Goal: Transaction & Acquisition: Obtain resource

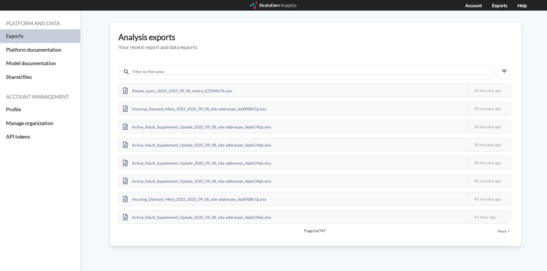
click at [282, 6] on div at bounding box center [273, 5] width 47 height 7
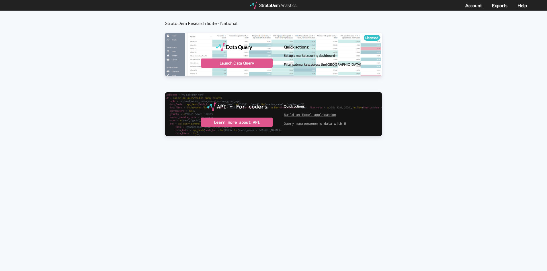
click at [283, 5] on div at bounding box center [273, 5] width 47 height 7
click at [231, 65] on div "Launch Data Query" at bounding box center [237, 62] width 72 height 9
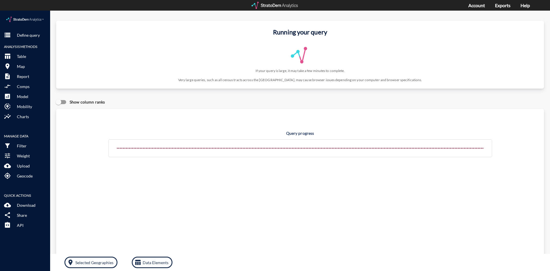
click at [276, 5] on div at bounding box center [275, 5] width 47 height 7
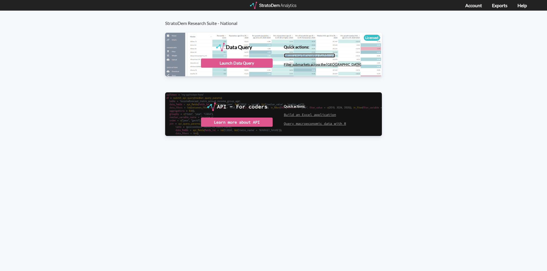
click at [312, 54] on link "Set up a market scoring dashboard" at bounding box center [309, 55] width 51 height 4
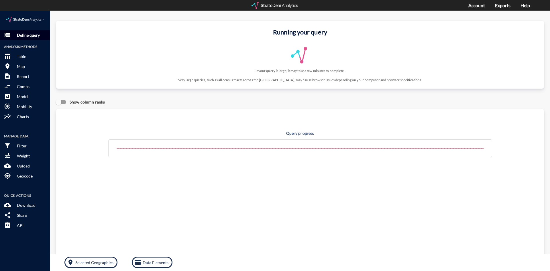
click p "Define query"
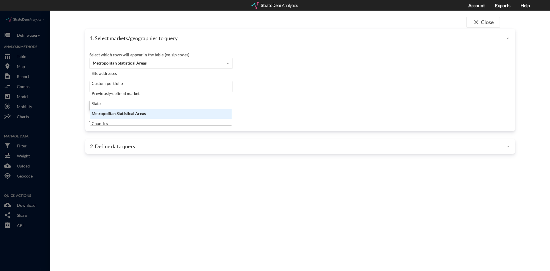
click div "Metropolitan Statistical Areas"
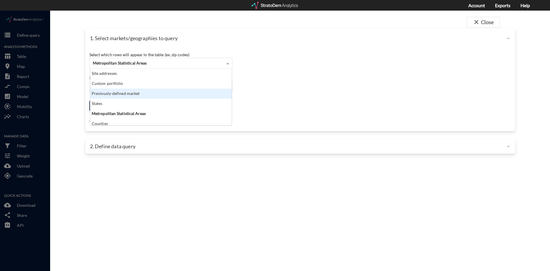
click div "Previously-defined market"
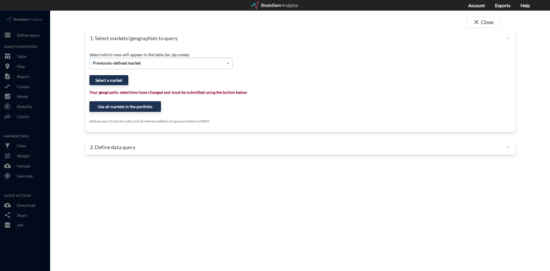
click div "Previously-defined market"
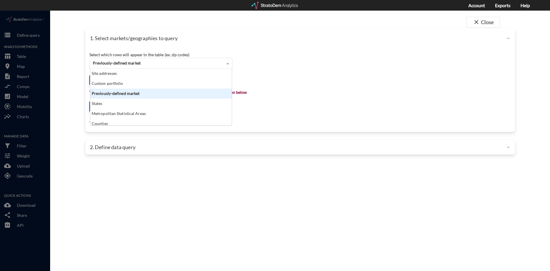
scroll to position [52, 138]
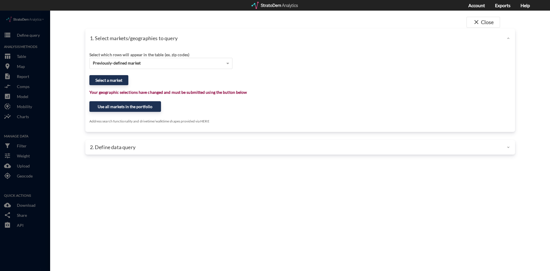
drag, startPoint x: 73, startPoint y: 51, endPoint x: 62, endPoint y: 62, distance: 15.8
click div "close Close 1. Select markets/geographies to query Select which rows will appea…"
click button "Select a market"
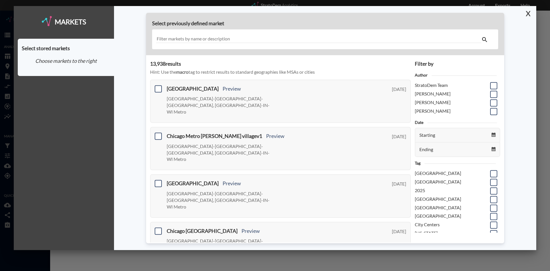
click at [529, 13] on button "X" at bounding box center [527, 13] width 10 height 15
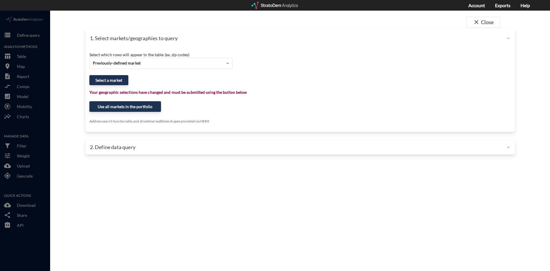
click div "close Close 1. Select markets/geographies to query Select which rows will appea…"
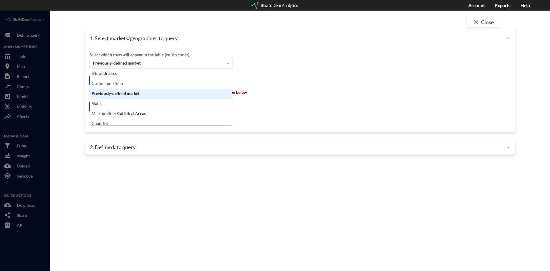
click div "Previously-defined market"
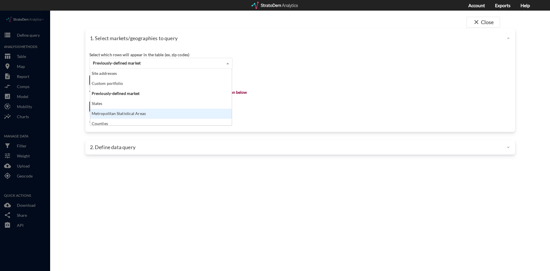
scroll to position [3, 0]
click div "close Close 1. Select markets/geographies to query Select which rows will appea…"
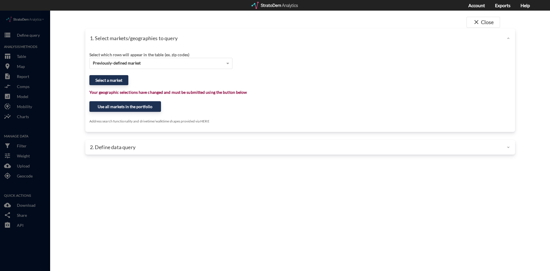
click div "2. Define data query"
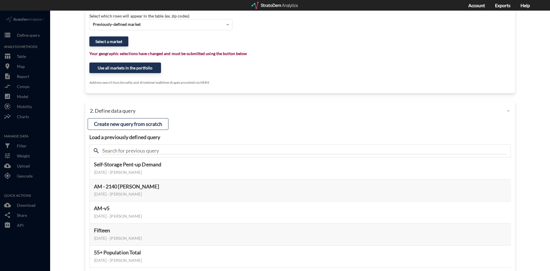
scroll to position [0, 0]
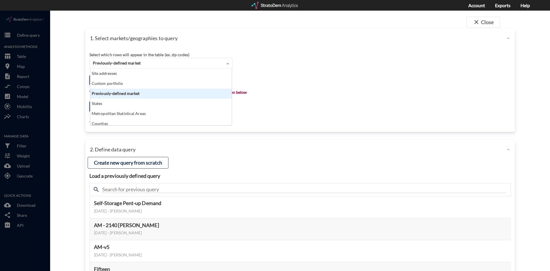
click div "Previously-defined market"
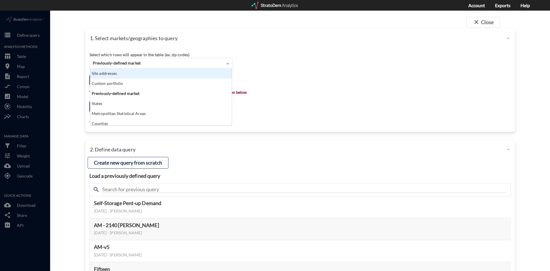
click div "1. Select markets/geographies to query Select which rows will appear in the tab…"
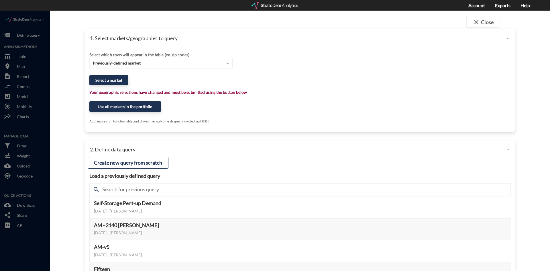
click p "Address search functionality and drivetime/walktime shapes provided via HERE"
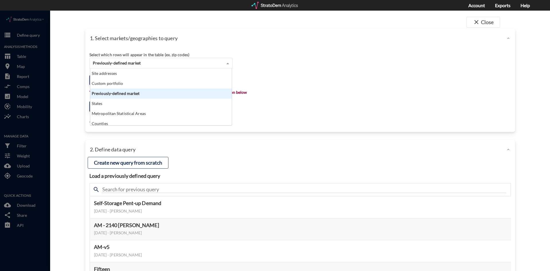
click span
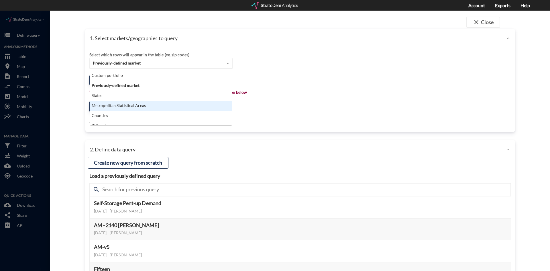
scroll to position [0, 0]
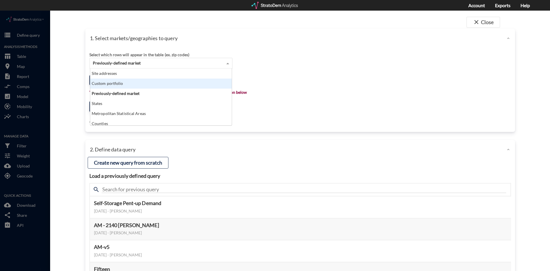
click div "Custom portfolio"
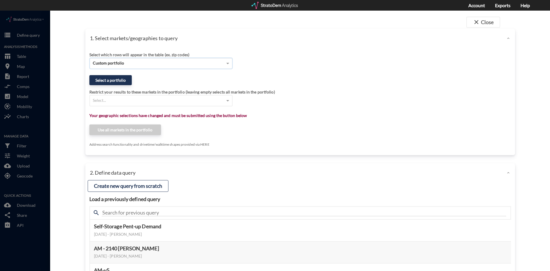
click div "close Close 1. Select markets/geographies to query Select which rows will appea…"
click div
drag, startPoint x: 161, startPoint y: 23, endPoint x: 483, endPoint y: 24, distance: 321.7
click div "1. Select markets/geographies to query"
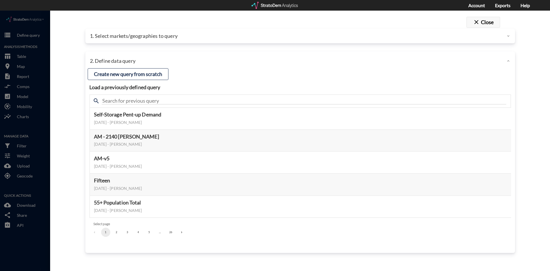
click button "close Close"
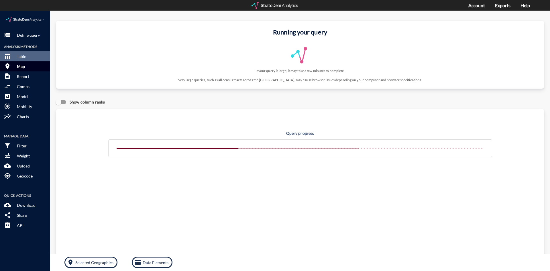
click button "room Map"
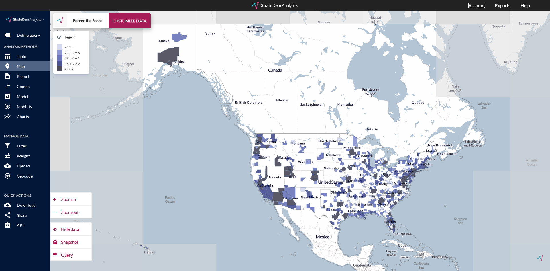
click at [481, 7] on link "Account" at bounding box center [477, 5] width 17 height 5
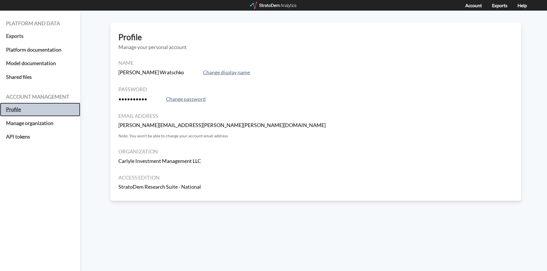
click at [15, 112] on h5 "Profile" at bounding box center [40, 110] width 80 height 14
click at [279, 10] on div "Account Exports Help" at bounding box center [273, 5] width 547 height 11
click at [280, 7] on div at bounding box center [273, 5] width 47 height 7
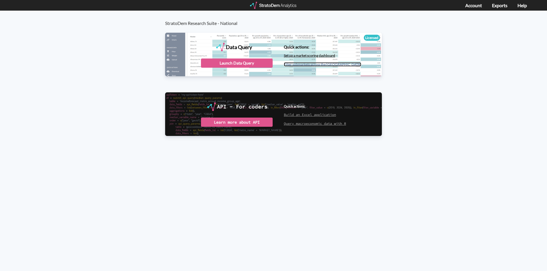
click at [323, 65] on link "Filter submarkets across the US" at bounding box center [322, 64] width 77 height 4
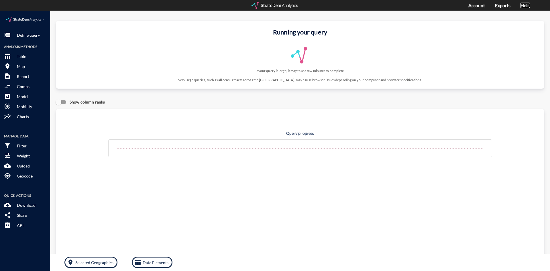
click at [522, 4] on link "Help" at bounding box center [525, 5] width 9 height 5
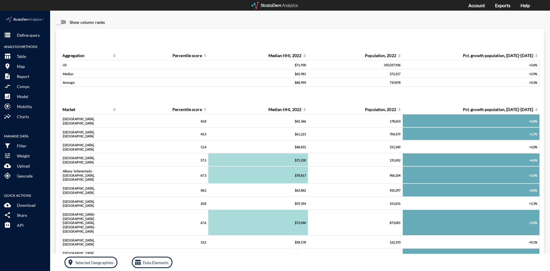
click img
click button "analytics Model"
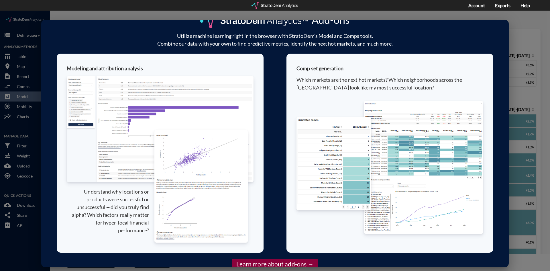
scroll to position [16, 0]
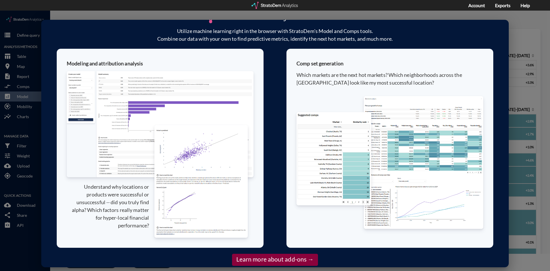
click div "Add-ons Utilize machine learning right in the browser with StratoDem's Model an…"
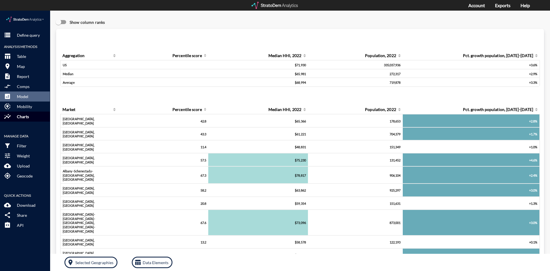
click button "insights Charts"
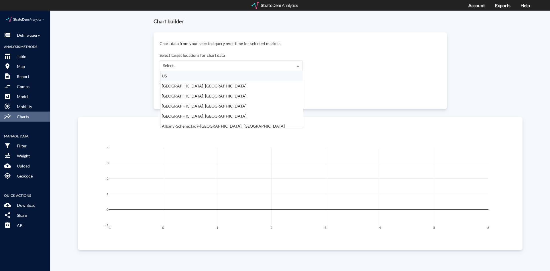
click div "Select..."
click div "Chart builder Chart data from your selected query over time for selected market…"
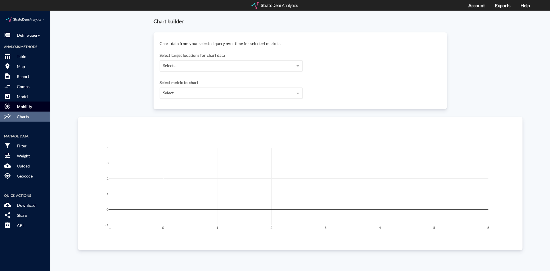
scroll to position [57, 0]
click p "Define query"
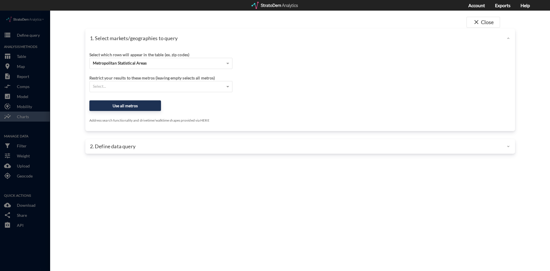
click div "Select which rows will appear in the table (ex. zip codes) Metropolitan Statist…"
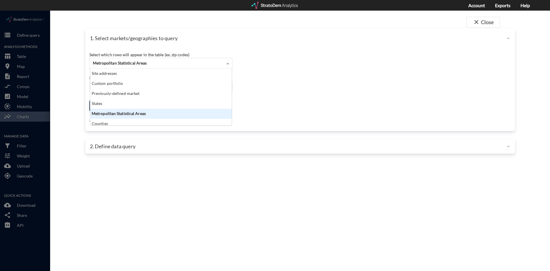
scroll to position [52, 138]
click div "Metropolitan Statistical Areas"
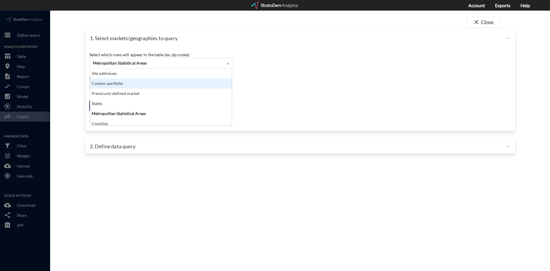
click div "Custom portfolio"
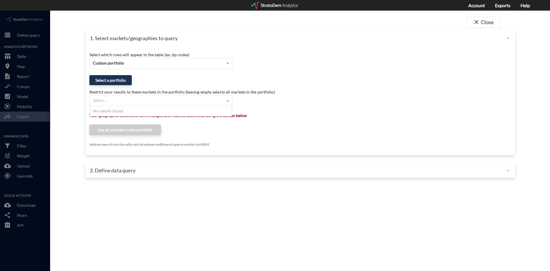
click div "Select..."
click button "Select a portfolio"
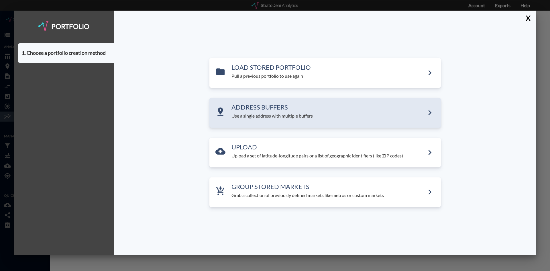
click at [264, 102] on div "ADDRESS BUFFERS Use a single address with multiple buffers" at bounding box center [326, 113] width 232 height 30
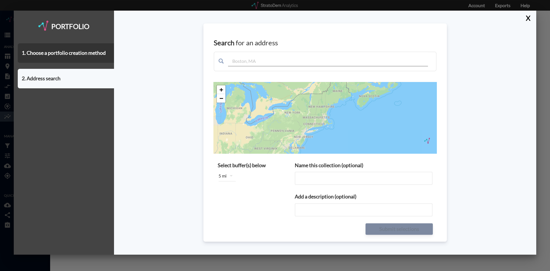
click at [311, 176] on input "Name this collection (optional)" at bounding box center [364, 178] width 138 height 13
click at [233, 178] on icon "button" at bounding box center [231, 175] width 7 height 7
click at [266, 190] on div "1 mile 2 miles 3 miles 5 miles 7 miles 10 miles" at bounding box center [275, 135] width 550 height 271
click at [529, 18] on button "X" at bounding box center [527, 18] width 10 height 15
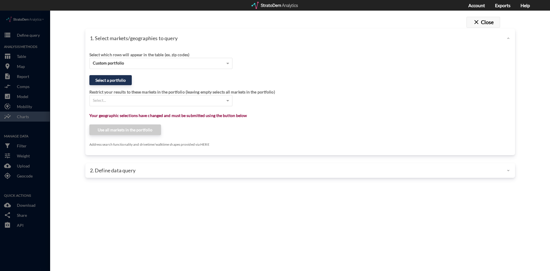
click button "close Close"
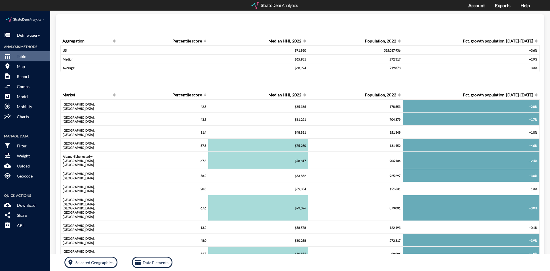
scroll to position [0, 0]
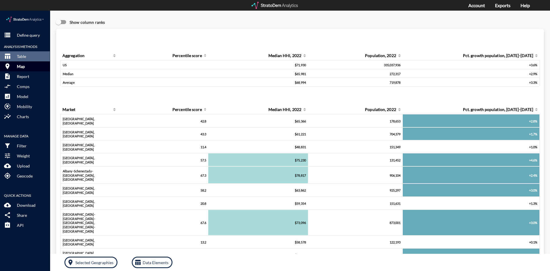
click button "room Map"
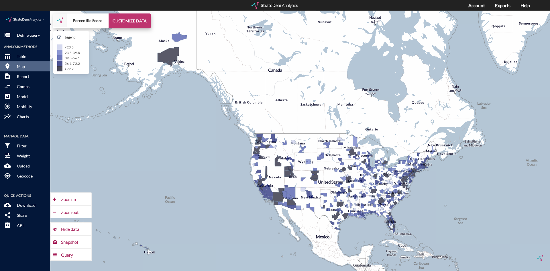
click button "CUSTOMIZE DATA"
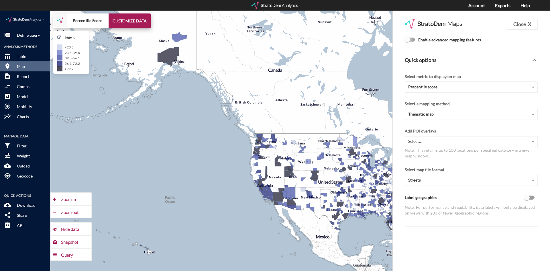
click input "Enable advanced mapping features"
checkbox input "true"
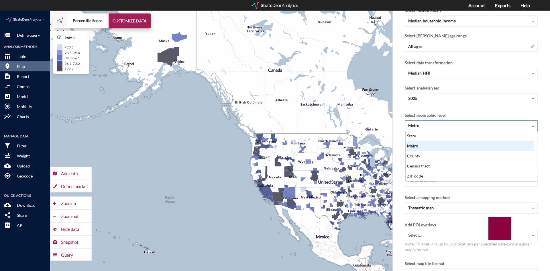
scroll to position [46, 125]
click div "Metro"
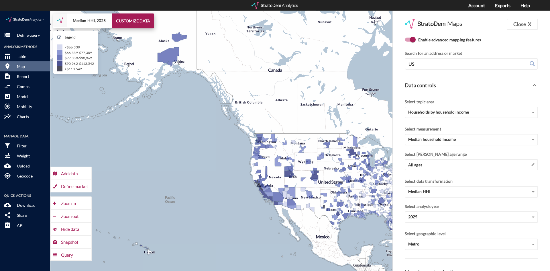
scroll to position [29, 0]
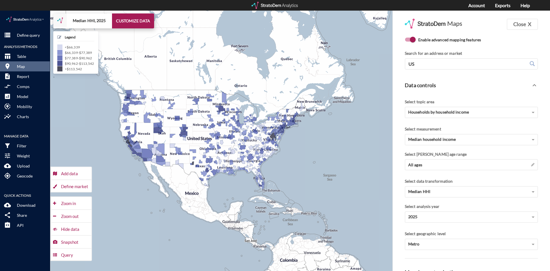
drag, startPoint x: 297, startPoint y: 167, endPoint x: 163, endPoint y: 123, distance: 141.2
click div "+ − Median HHI, 2025 CUSTOMIZE DATA Legend < $66,339 $66,339 - $77,389 $77,389 …"
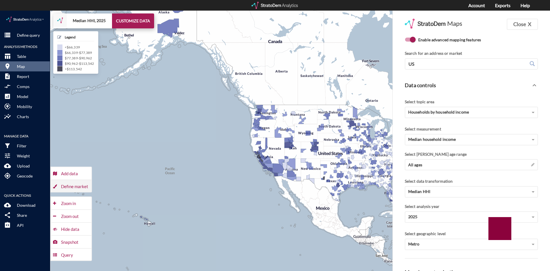
click div "Define market"
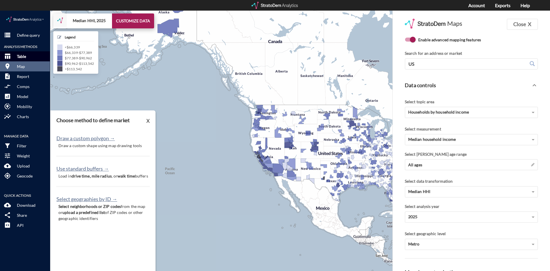
click button "table_chart Table"
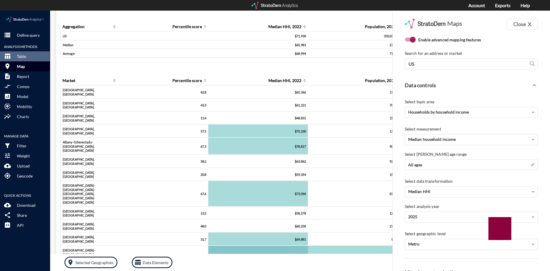
click button "room Map"
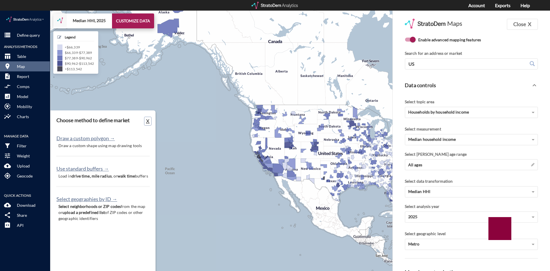
click button "X"
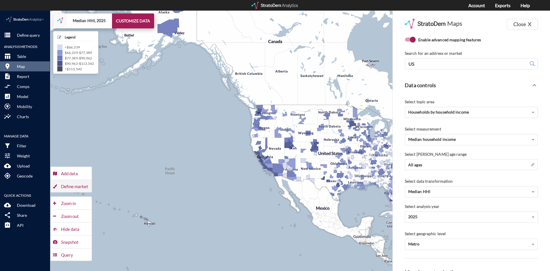
click div "Define market"
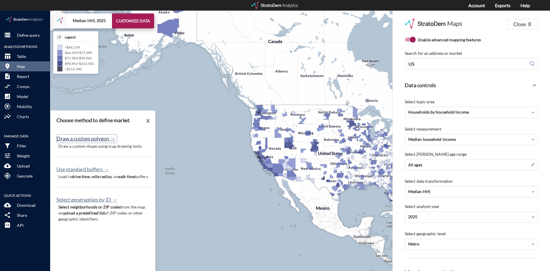
click button "Draw a custom polygon →"
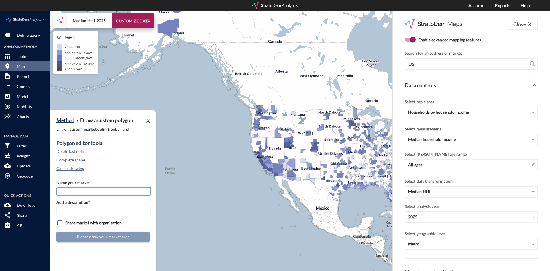
click input "Name your market*"
click div "Method › Draw a custom polygon X Draw a custom market definition by hand Polygo…"
click button "Cancel drawing"
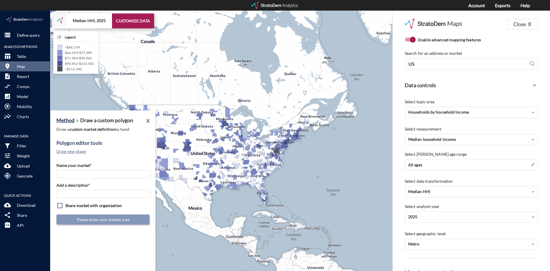
drag, startPoint x: 311, startPoint y: 178, endPoint x: 176, endPoint y: 179, distance: 135.3
click div "+ − Median HHI, 2025 CUSTOMIZE DATA Legend < $66,339 $66,339 - $77,389 $77,389 …"
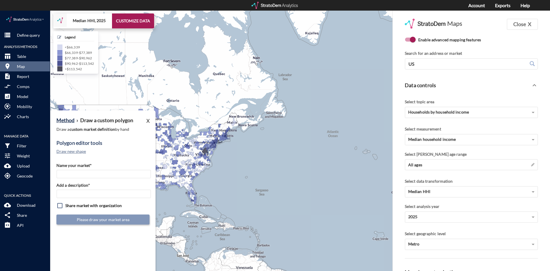
drag, startPoint x: 350, startPoint y: 127, endPoint x: 135, endPoint y: 128, distance: 214.5
click div "+ − Median HHI, 2025 CUSTOMIZE DATA Legend < $66,339 $66,339 - $77,389 $77,389 …"
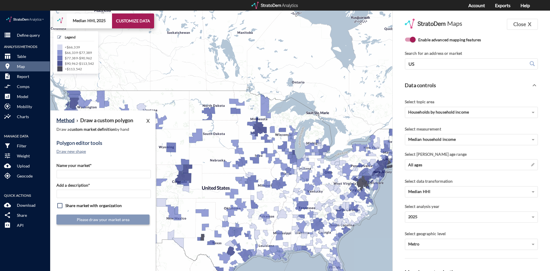
drag, startPoint x: 319, startPoint y: 88, endPoint x: 169, endPoint y: 81, distance: 149.5
click div "+ − Median HHI, 2025 CUSTOMIZE DATA Legend < $66,339 $66,339 - $77,389 $77,389 …"
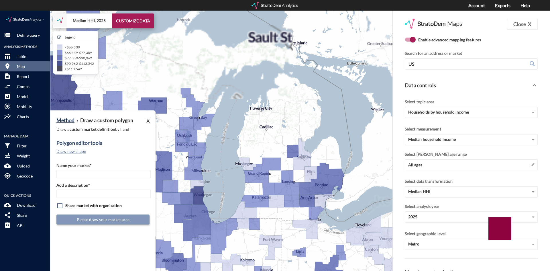
drag, startPoint x: 354, startPoint y: 95, endPoint x: 175, endPoint y: 70, distance: 181.5
click div "+ − Median HHI, 2025 CUSTOMIZE DATA Legend < $66,339 $66,339 - $77,389 $77,389 …"
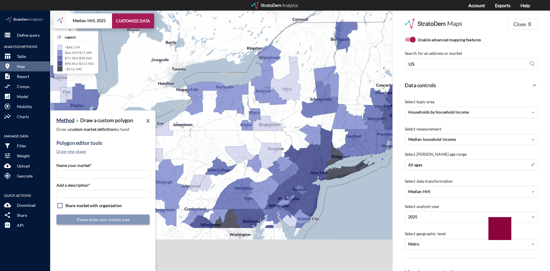
drag, startPoint x: 356, startPoint y: 130, endPoint x: 114, endPoint y: 51, distance: 254.4
click div "+ − Median HHI, 2025 CUSTOMIZE DATA Legend < $66,339 $66,339 - $77,389 $77,389 …"
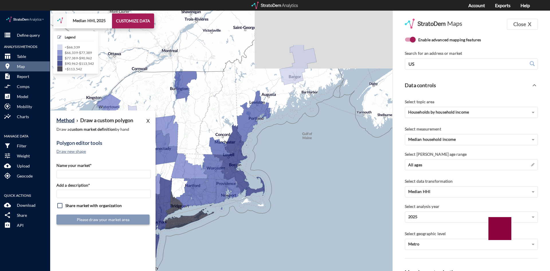
drag, startPoint x: 336, startPoint y: 144, endPoint x: 214, endPoint y: 211, distance: 139.6
click div "+ − Median HHI, 2025 CUSTOMIZE DATA Legend < $66,339 $66,339 - $77,389 $77,389 …"
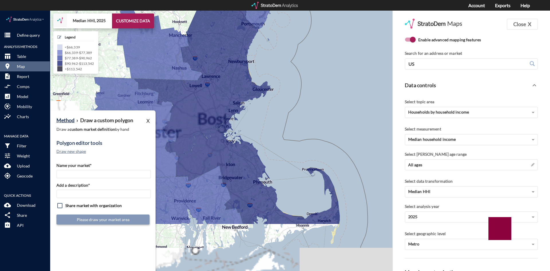
drag, startPoint x: 250, startPoint y: 197, endPoint x: 240, endPoint y: 114, distance: 83.7
click div "+ − Median HHI, 2025 CUSTOMIZE DATA Legend < $66,339 $66,339 - $77,389 $77,389 …"
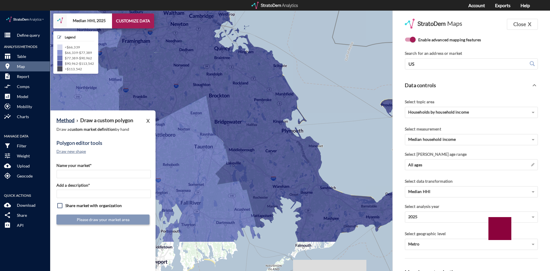
drag, startPoint x: 314, startPoint y: 119, endPoint x: 313, endPoint y: 63, distance: 55.3
click div "+ − Median HHI, 2025 CUSTOMIZE DATA Legend < $66,339 $66,339 - $77,389 $77,389 …"
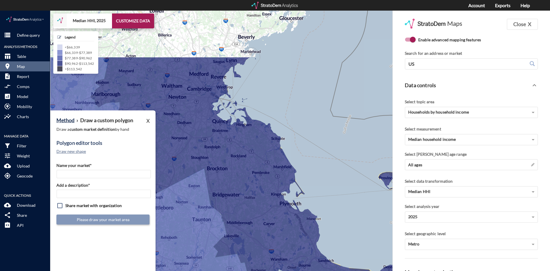
drag, startPoint x: 294, startPoint y: 41, endPoint x: 292, endPoint y: 115, distance: 74.0
click div "+ − Median HHI, 2025 CUSTOMIZE DATA Legend < $66,339 $66,339 - $77,389 $77,389 …"
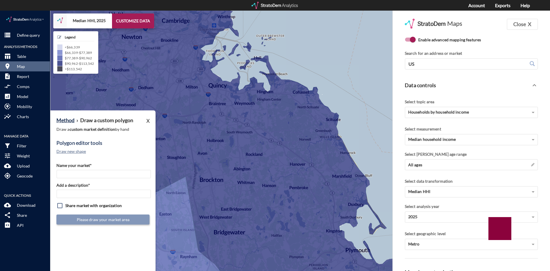
drag, startPoint x: 307, startPoint y: 81, endPoint x: 346, endPoint y: 77, distance: 39.3
click div "+ − Median HHI, 2025 CUSTOMIZE DATA Legend < $66,339 $66,339 - $77,389 $77,389 …"
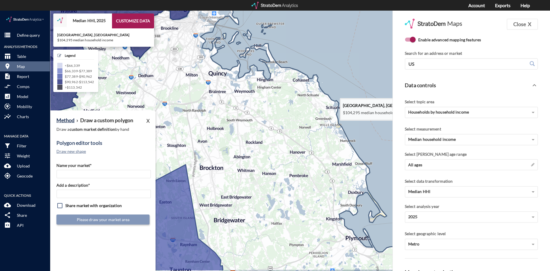
click icon
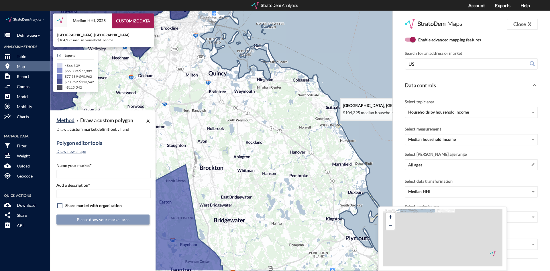
click icon
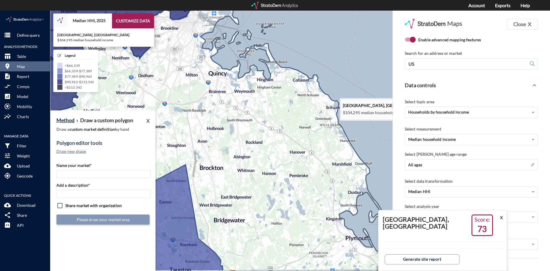
click icon
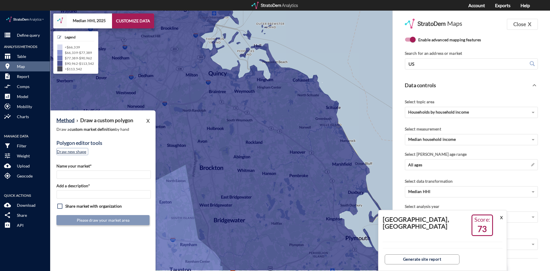
click button "Draw new shape"
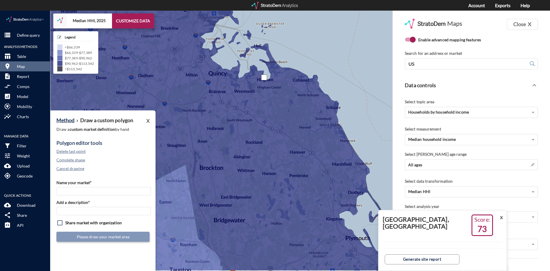
click div
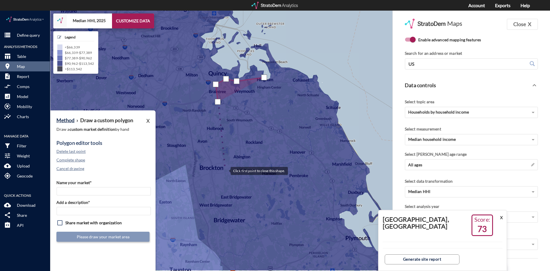
click div
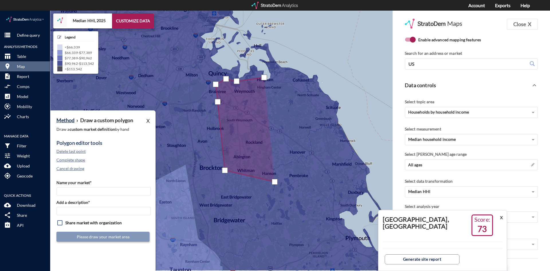
click div
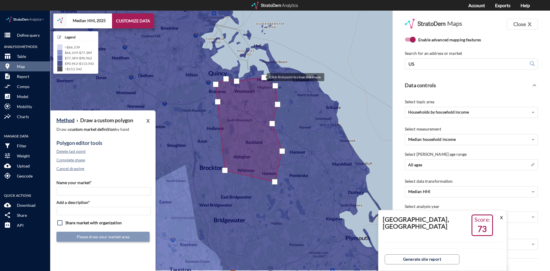
click div
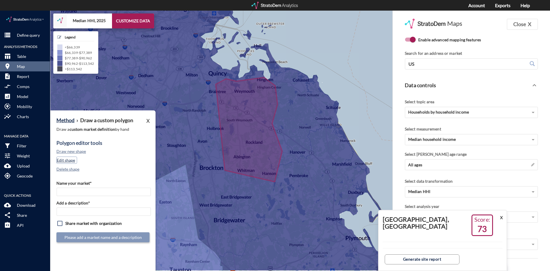
click button "Edit shape"
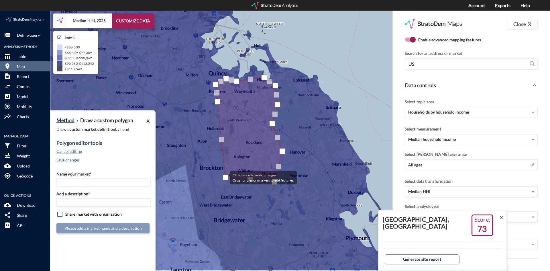
drag, startPoint x: 224, startPoint y: 162, endPoint x: 224, endPoint y: 167, distance: 4.9
click div
click input "Name your market*"
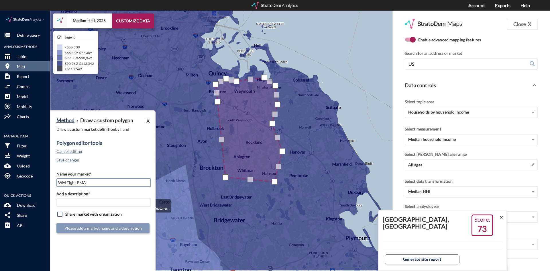
type input "WM Tight PMA"
click input "Add a description*"
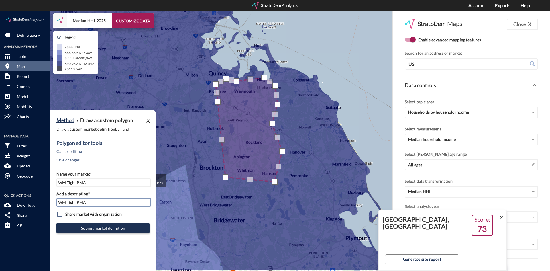
type input "WM Tight PMA"
click input "WM Tight PMA"
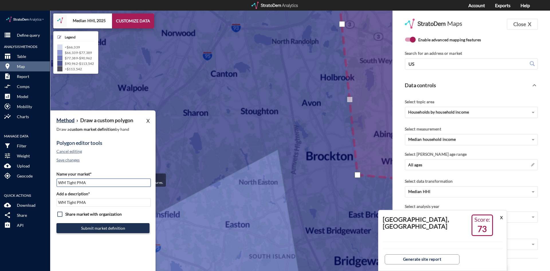
click input "WM Tight PMA"
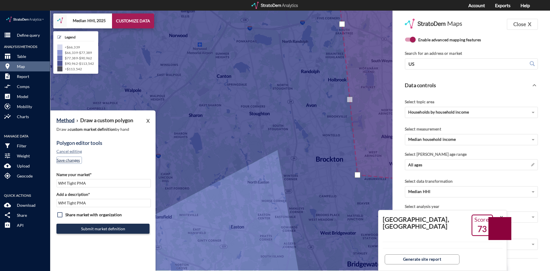
click button "Save changes"
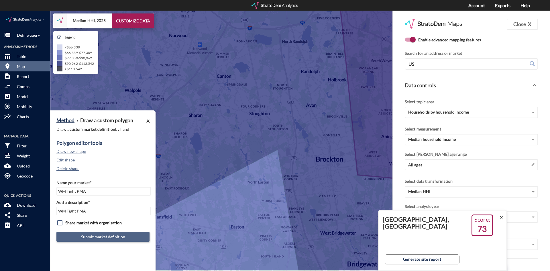
click button "Submit market definition"
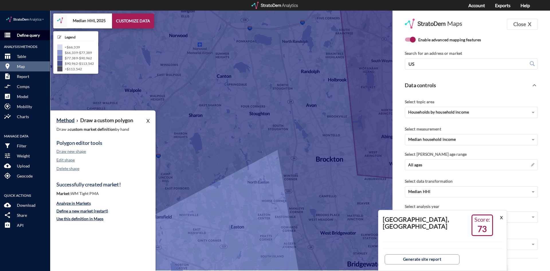
click button "storage Define query"
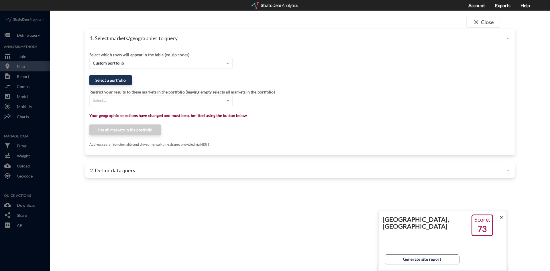
click div "Custom portfolio"
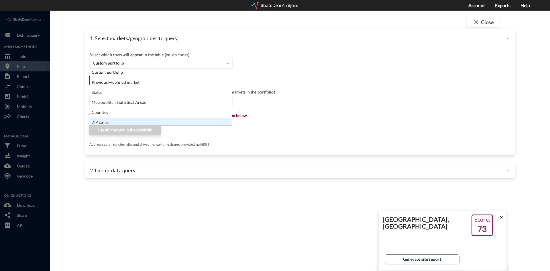
scroll to position [0, 0]
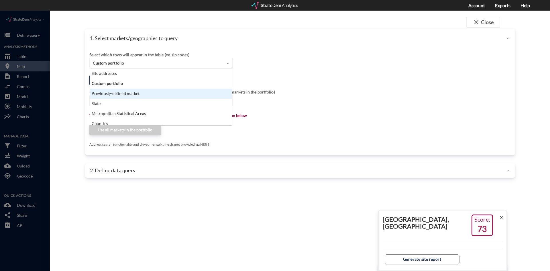
click div "Previously-defined market"
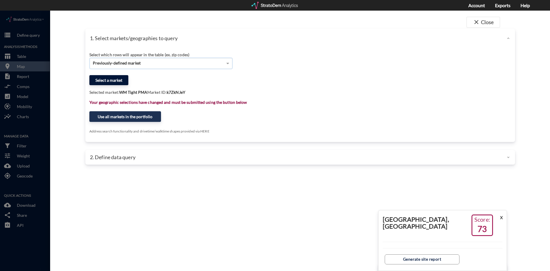
click button "Select a market"
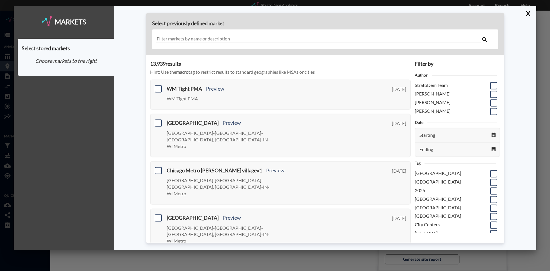
click at [213, 40] on input "text" at bounding box center [318, 39] width 325 height 8
paste input "WM Tight PMA"
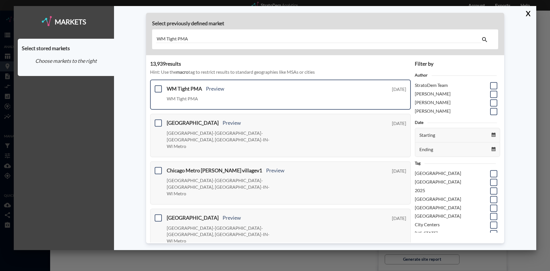
type input "WM Tight PMA"
click at [160, 90] on span at bounding box center [158, 88] width 7 height 7
click at [158, 86] on input "checkbox" at bounding box center [158, 86] width 0 height 0
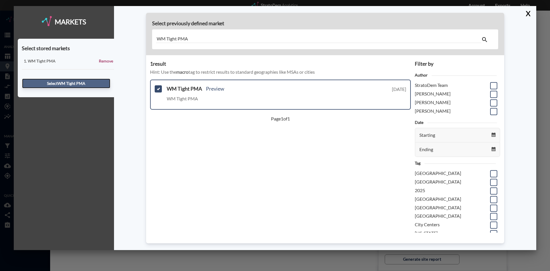
click at [67, 85] on button "Select WM Tight PMA" at bounding box center [66, 84] width 88 height 10
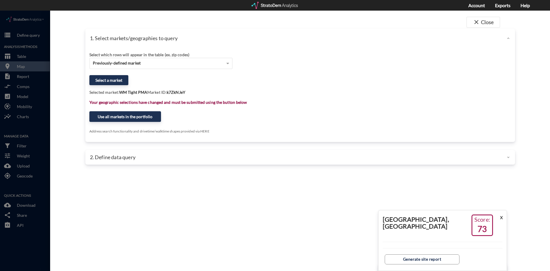
click div "2. Define data query"
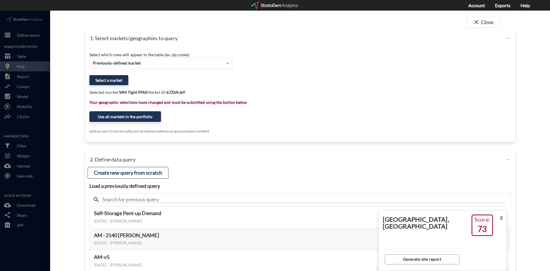
click button "X"
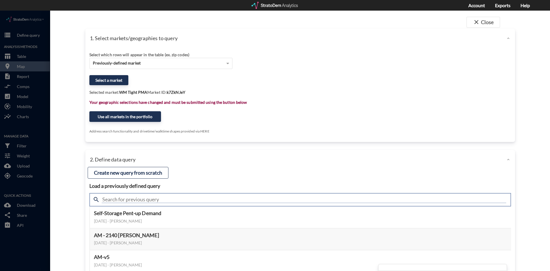
click input "text"
type input "meta"
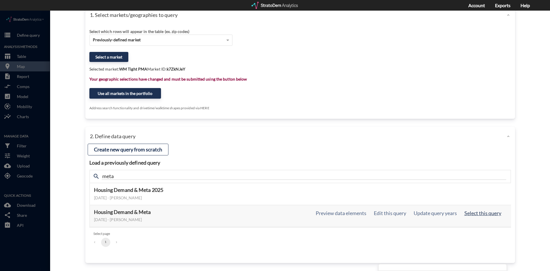
click button "Select this query"
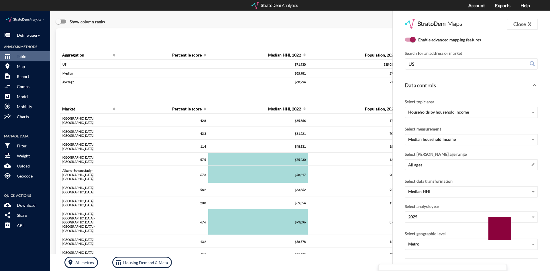
scroll to position [0, 0]
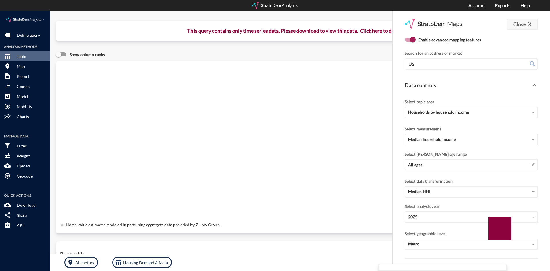
click strong "X"
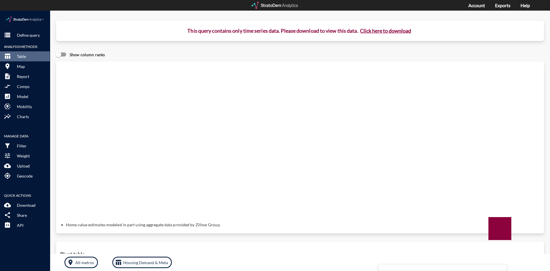
click button "Click here to download"
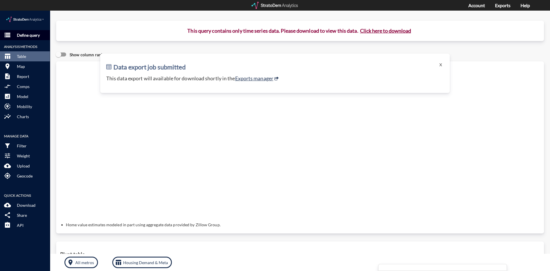
click button "storage Define query"
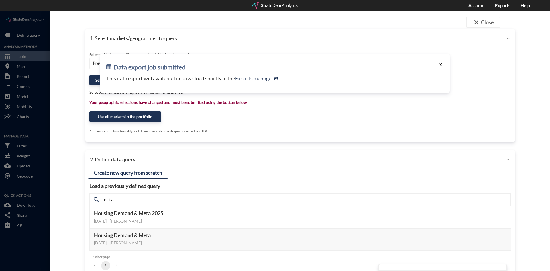
click button "X"
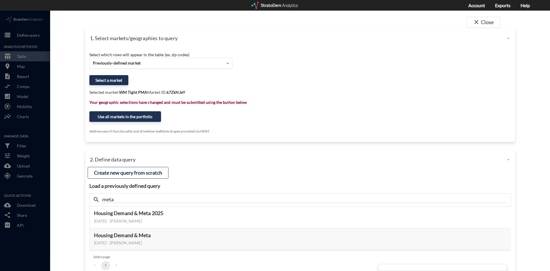
click div "Previously-defined market"
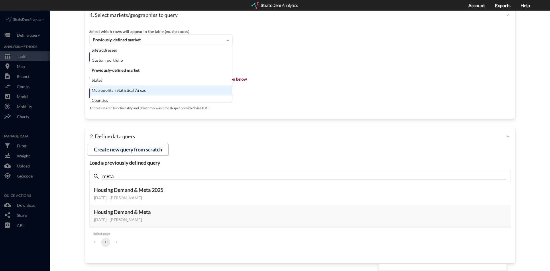
click div "close Close 1. Select markets/geographies to query Select which rows will appea…"
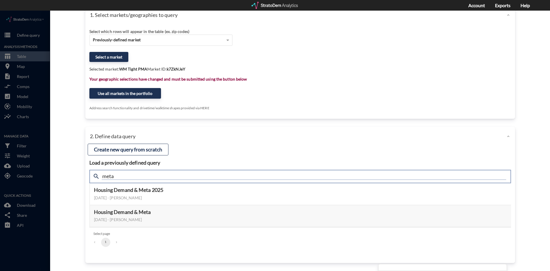
click input "meta"
type input "active adult"
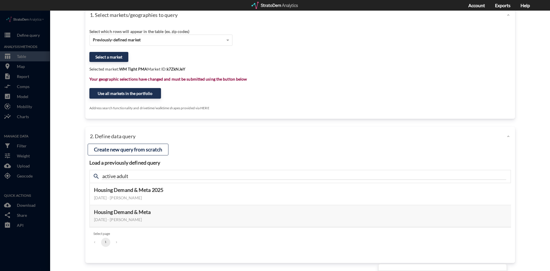
click div "close Close 1. Select markets/geographies to query Select which rows will appea…"
click button "Select this query"
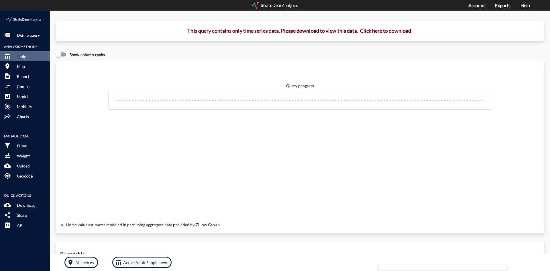
click button "Click here to download"
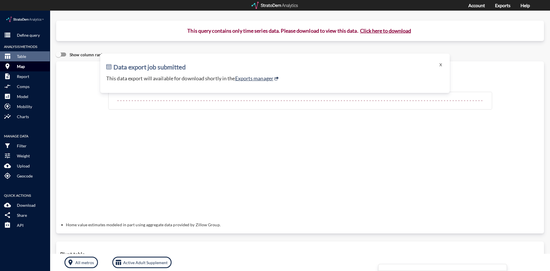
click button "room Map"
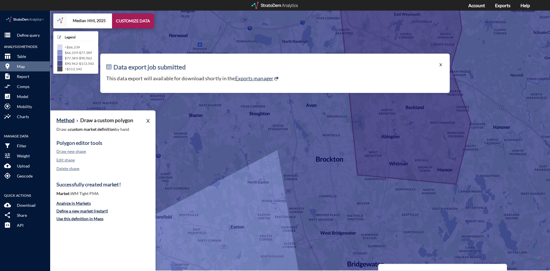
click button "X"
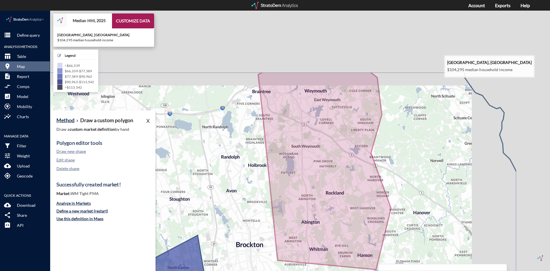
drag, startPoint x: 528, startPoint y: 90, endPoint x: 442, endPoint y: 173, distance: 119.6
click icon
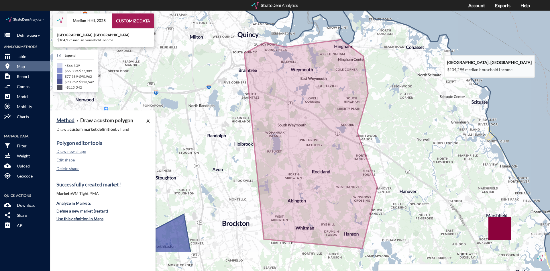
drag, startPoint x: 440, startPoint y: 167, endPoint x: 431, endPoint y: 148, distance: 21.4
click icon
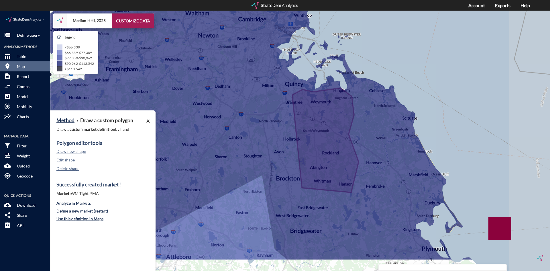
drag, startPoint x: 482, startPoint y: 133, endPoint x: 433, endPoint y: 122, distance: 50.1
click div "+ − Median HHI, 2025 CUSTOMIZE DATA Legend < $66,339 $66,339 - $77,389 $77,389 …"
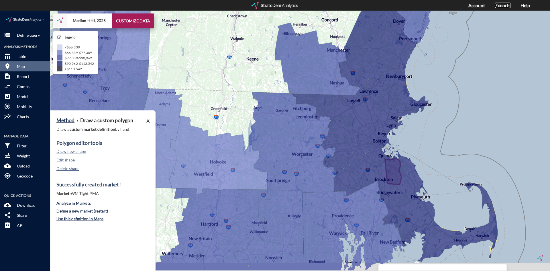
click at [501, 7] on link "Exports" at bounding box center [502, 5] width 15 height 5
click button "storage Define query"
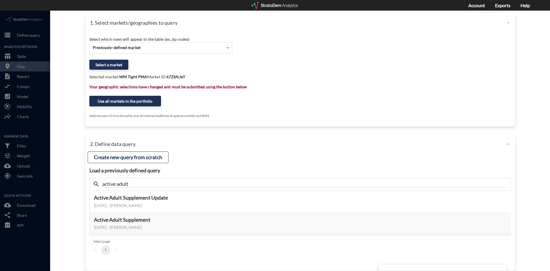
scroll to position [23, 0]
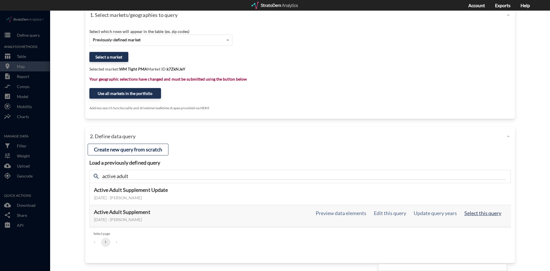
click button "Select this query"
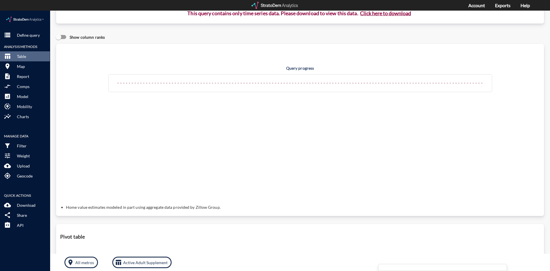
scroll to position [0, 0]
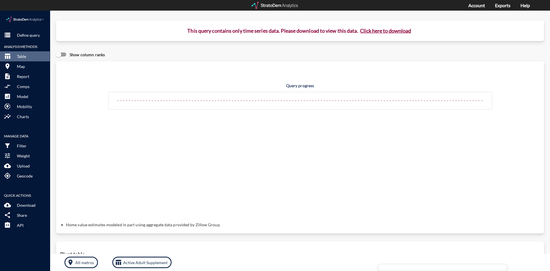
click button "Click here to download"
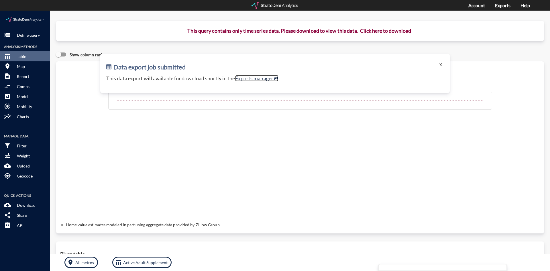
click link "Exports manager"
click h2 "Data export job submitted"
click button "X"
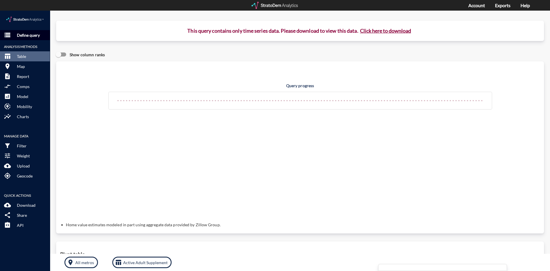
click button "storage Define query"
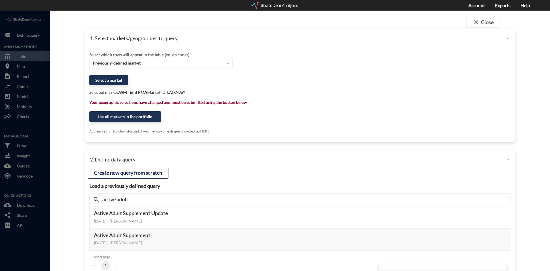
click div "close Close 1. Select markets/geographies to query Select which rows will appea…"
click button "Use all markets in the portfolio"
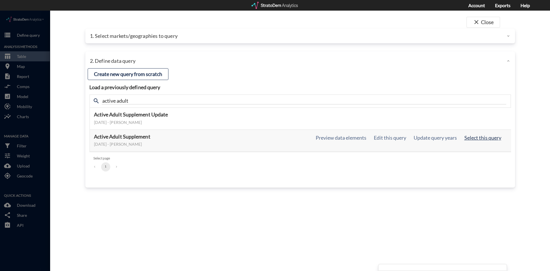
click button "Select this query"
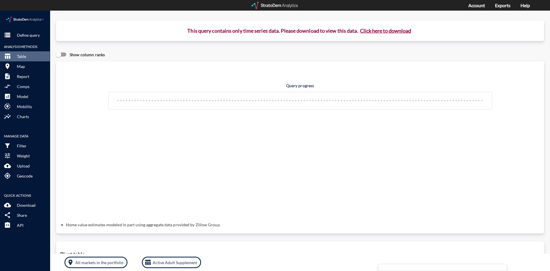
click p "This query contains only time series data. Please download to view this data. C…"
click button "Click here to download"
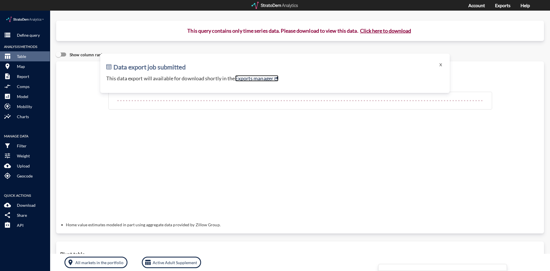
click link "Exports manager"
click button "Click here to download"
click link "Exports manager"
click p "Define query"
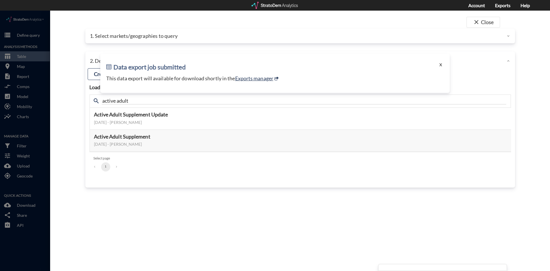
click button "X"
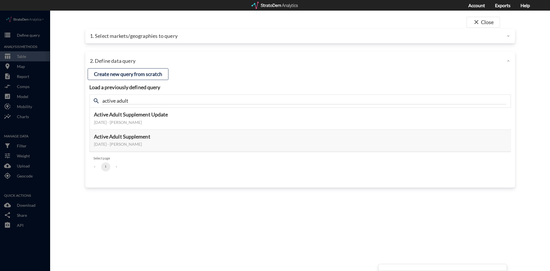
click div "1. Select markets/geographies to query"
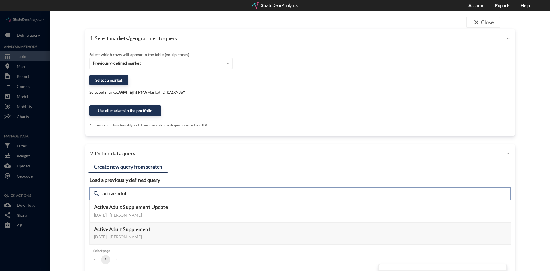
click input "active adult"
click input "meta"
type input "meta"
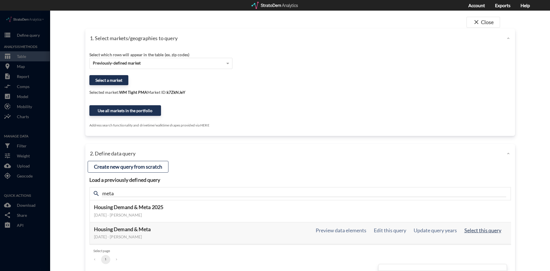
click button "Select this query"
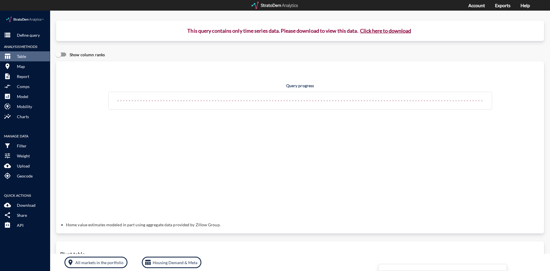
click button "Click here to download"
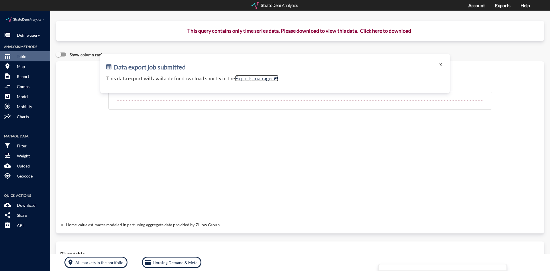
click link "Exports manager"
click div "Data export job submitted X This data export will available for download shortl…"
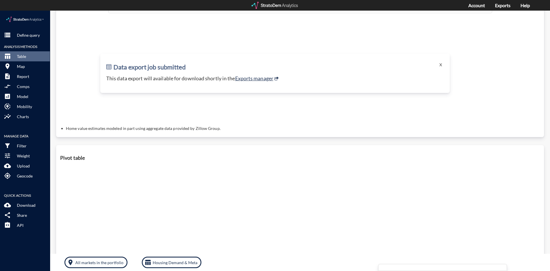
scroll to position [115, 0]
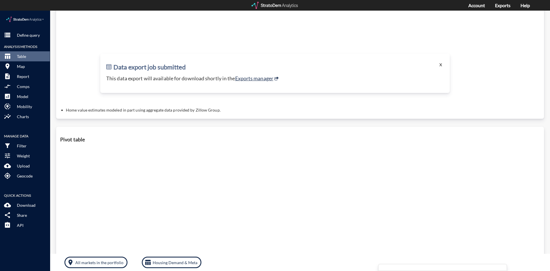
click button "X"
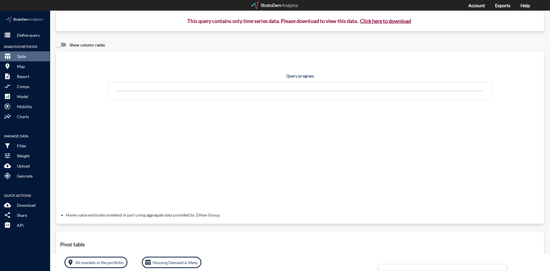
scroll to position [0, 0]
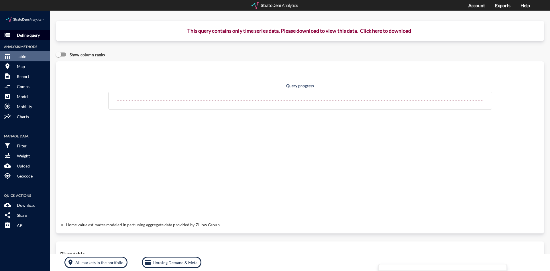
click p "Define query"
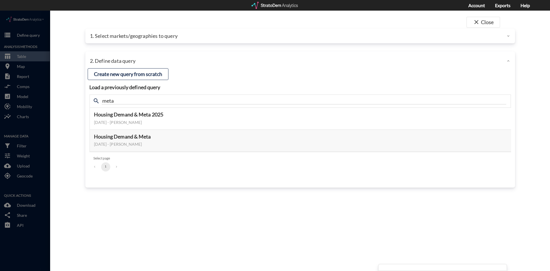
click div "1. Select markets/geographies to query"
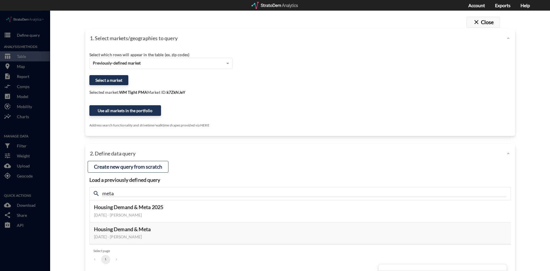
click button "close Close"
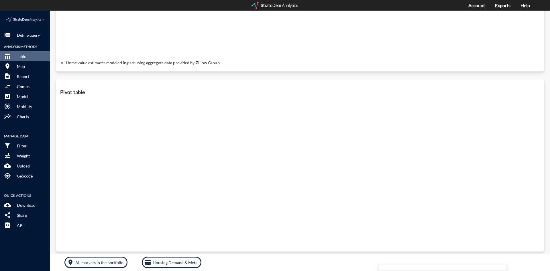
scroll to position [171, 0]
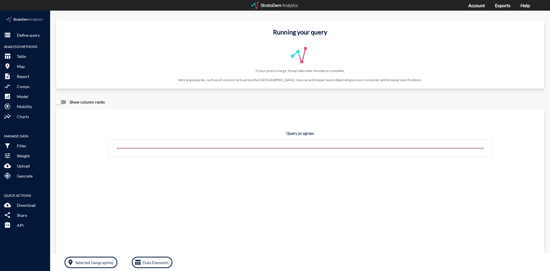
click at [266, 5] on div at bounding box center [275, 5] width 47 height 7
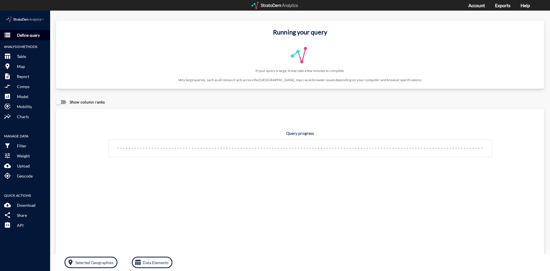
click p "Define query"
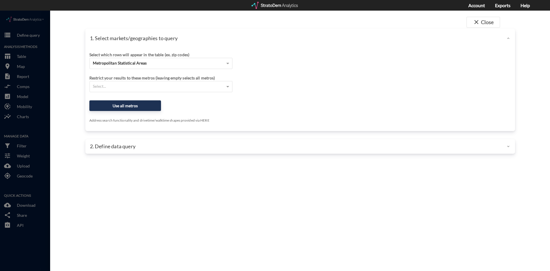
click div
click span "close"
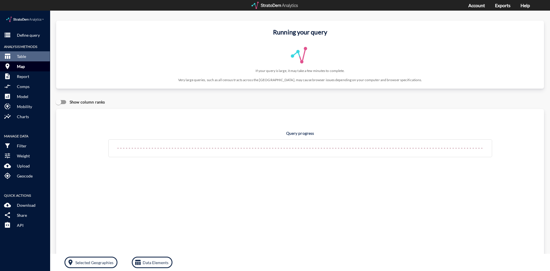
click p "Map"
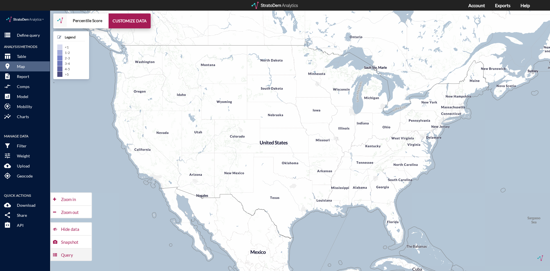
click div "Query"
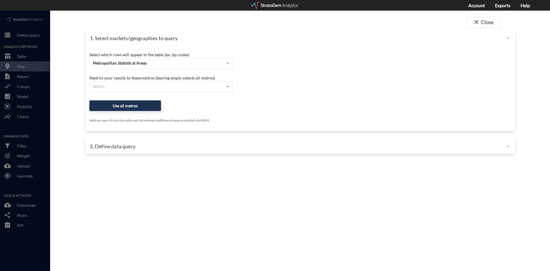
click div "close Close 1. Select markets/geographies to query Select which rows will appea…"
click button "close Close"
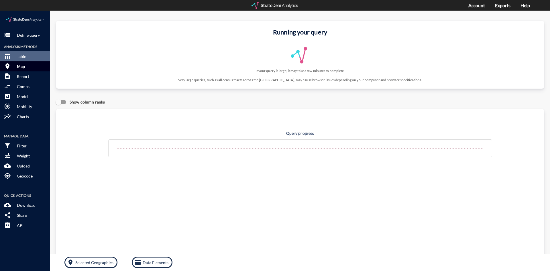
click p "Map"
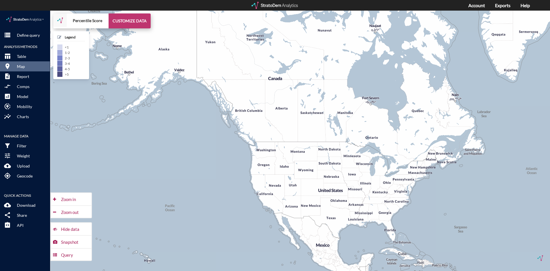
click button "CUSTOMIZE DATA"
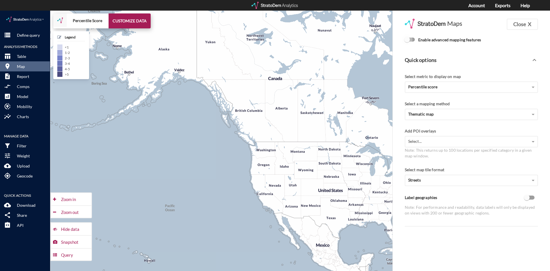
click input "Enable advanced mapping features"
checkbox input "true"
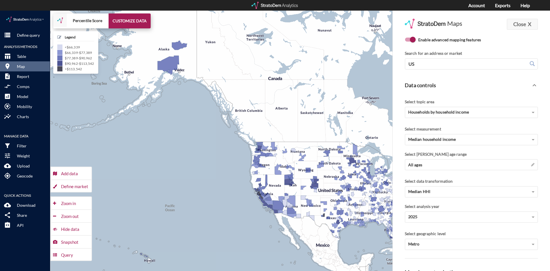
click strong "X"
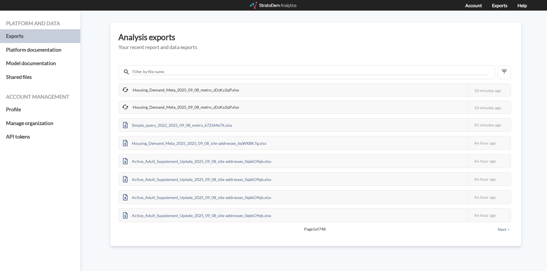
click at [230, 109] on div "Housing_Demand_Meta_2025_09_08_metro_zDzKy2qP.xlsx" at bounding box center [181, 107] width 124 height 12
click at [143, 89] on div "Housing_Demand_Meta_2025_09_08_metro_zDzKy2qP.xlsx" at bounding box center [181, 90] width 124 height 12
click at [150, 89] on div "Housing_Demand_Meta_2025_09_08_metro_zDzKy2qP.xlsx" at bounding box center [181, 90] width 124 height 12
click at [118, 91] on div "Analysis exports Your recent report and data exports Housing_Demand_Meta_2025_0…" at bounding box center [315, 134] width 411 height 223
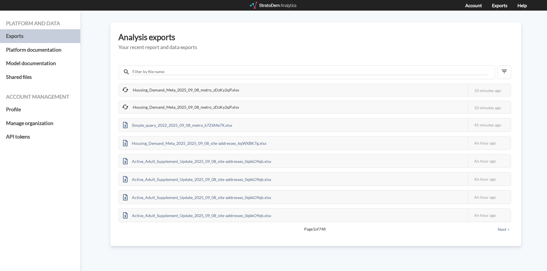
click at [130, 89] on div "Housing_Demand_Meta_2025_09_08_metro_zDzKy2qP.xlsx" at bounding box center [181, 90] width 124 height 12
click at [124, 105] on icon at bounding box center [125, 107] width 6 height 5
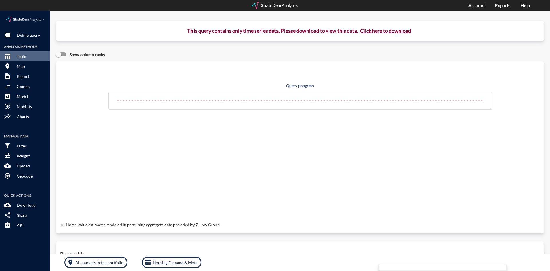
scroll to position [171, 0]
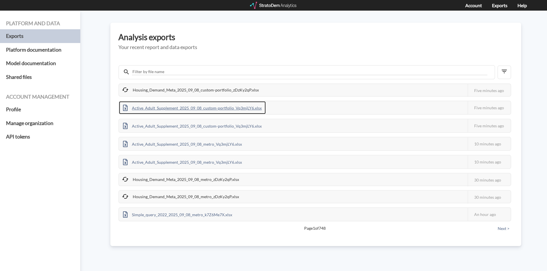
click at [227, 108] on div "Active_Adult_Supplement_2025_09_08_custom-portfolio_Vq3mjLY6.xlsx" at bounding box center [192, 107] width 147 height 13
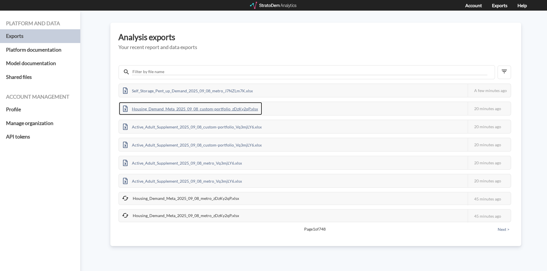
click at [183, 109] on div "Housing_Demand_Meta_2025_09_08_custom-portfolio_zDzKy2qP.xlsx" at bounding box center [190, 108] width 143 height 13
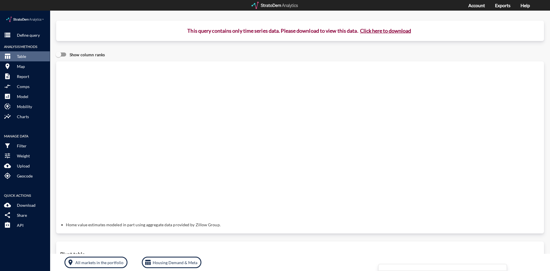
scroll to position [171, 0]
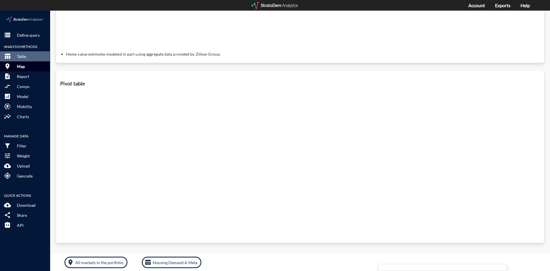
click button "room Map"
